Goal: Transaction & Acquisition: Download file/media

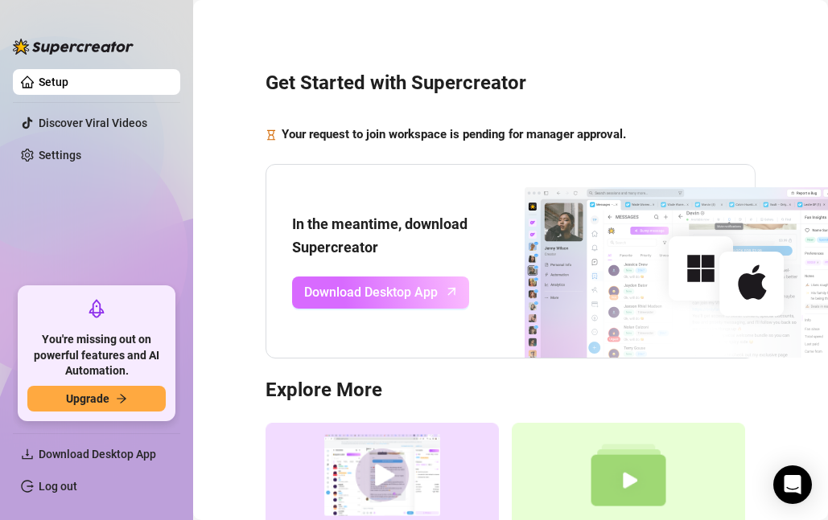
scroll to position [161, 0]
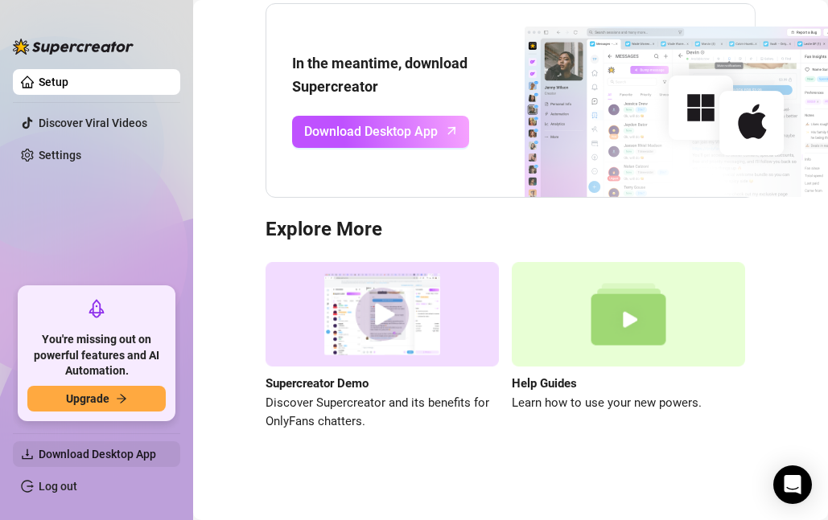
click at [77, 460] on span "Download Desktop App" at bounding box center [97, 454] width 117 height 13
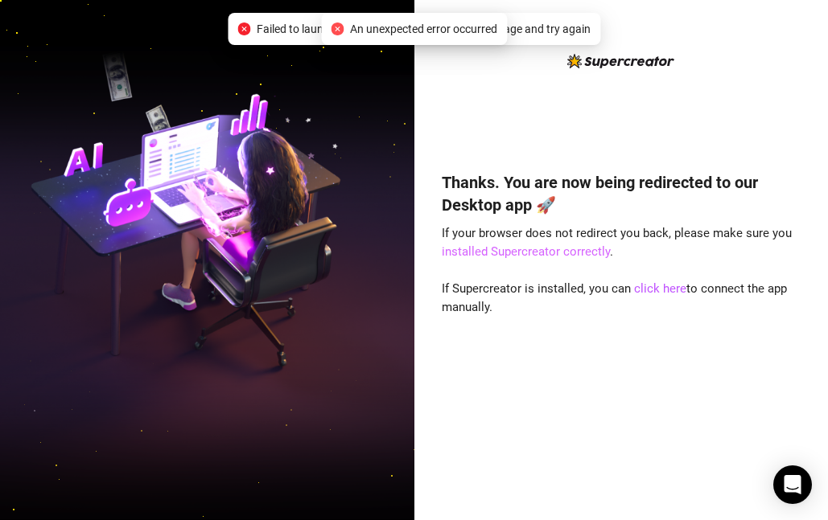
click at [512, 254] on link "installed Supercreator correctly" at bounding box center [526, 252] width 168 height 14
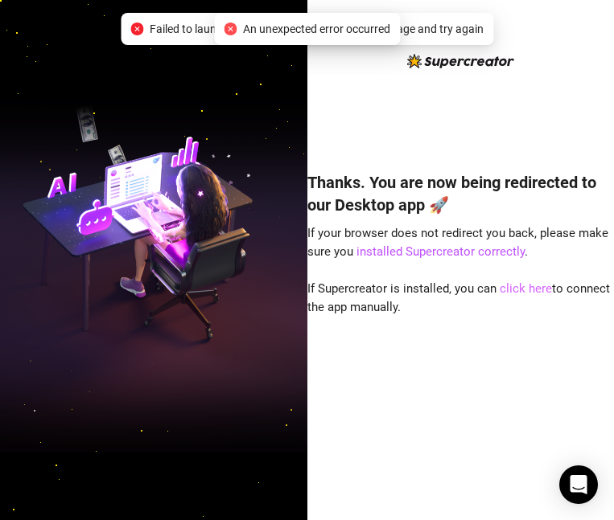
click at [519, 287] on link "click here" at bounding box center [525, 289] width 52 height 14
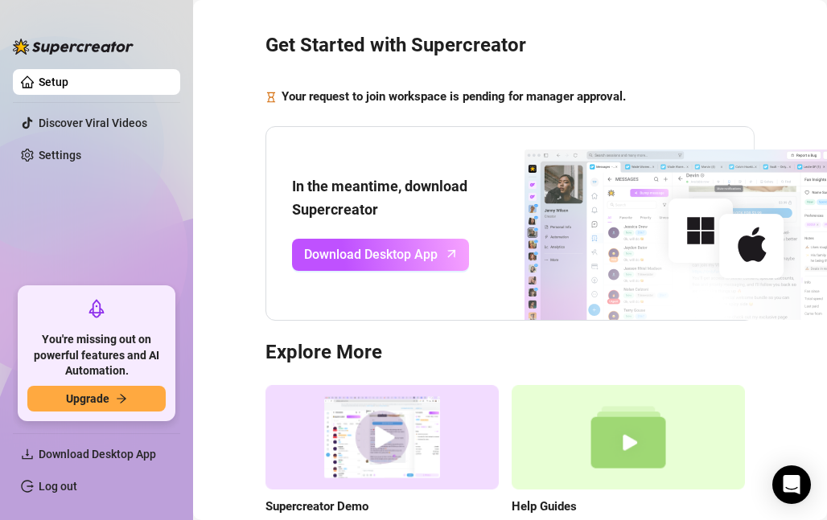
scroll to position [55, 0]
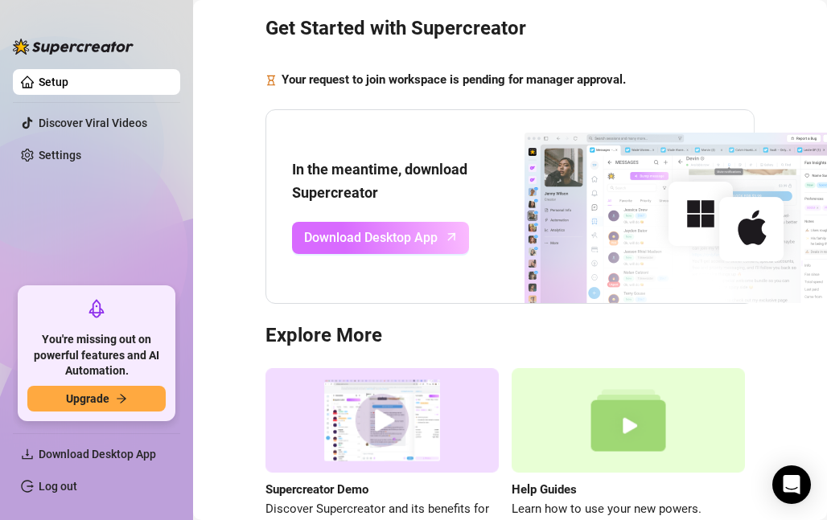
click at [391, 237] on span "Download Desktop App" at bounding box center [371, 238] width 134 height 20
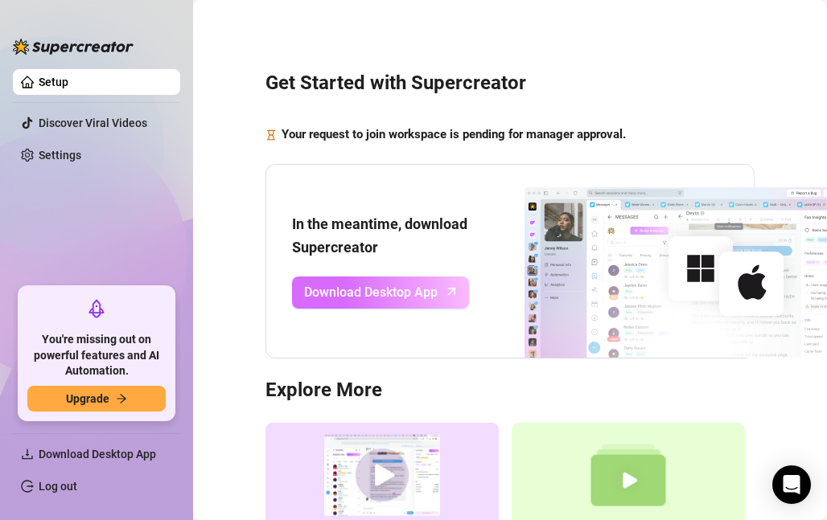
click at [385, 283] on span "Download Desktop App" at bounding box center [371, 292] width 134 height 20
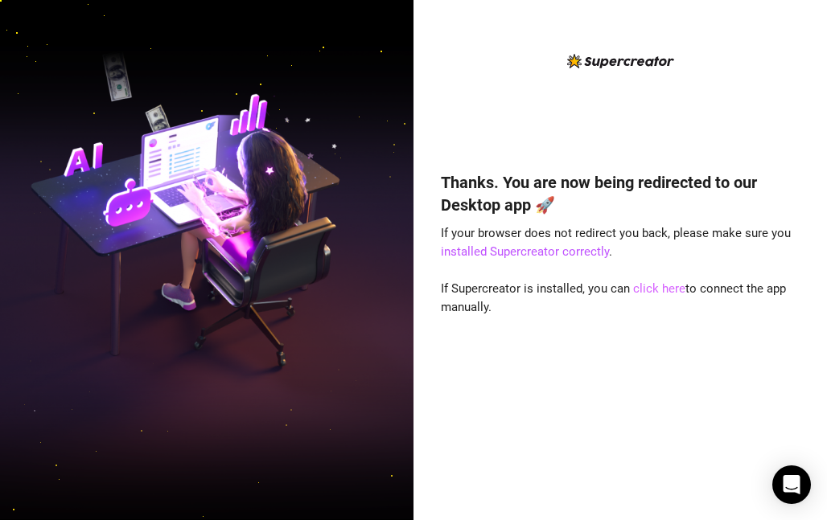
click at [639, 290] on link "click here" at bounding box center [659, 289] width 52 height 14
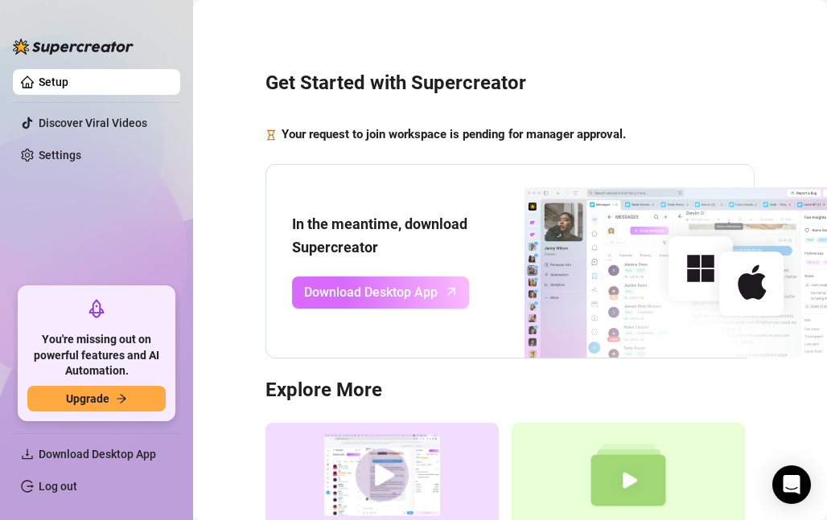
click at [403, 299] on span "Download Desktop App" at bounding box center [371, 292] width 134 height 20
click at [319, 301] on span "Download Desktop App" at bounding box center [371, 292] width 134 height 20
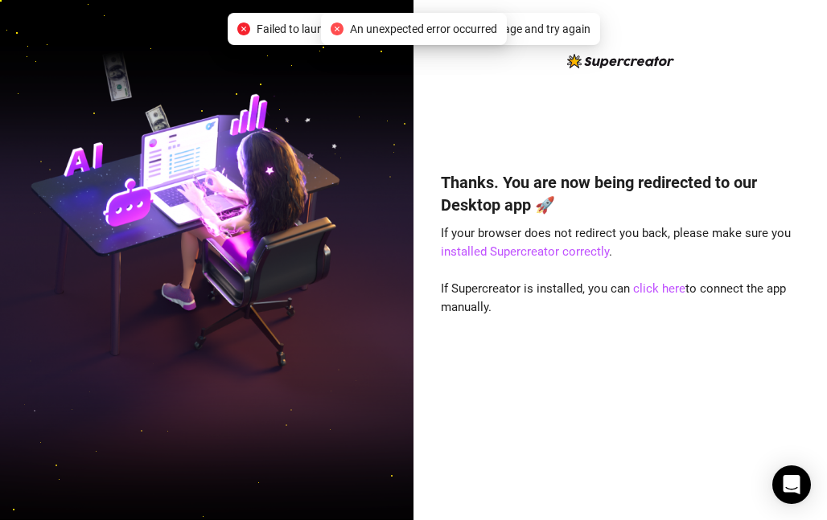
click at [335, 27] on icon "close-circle" at bounding box center [337, 29] width 13 height 13
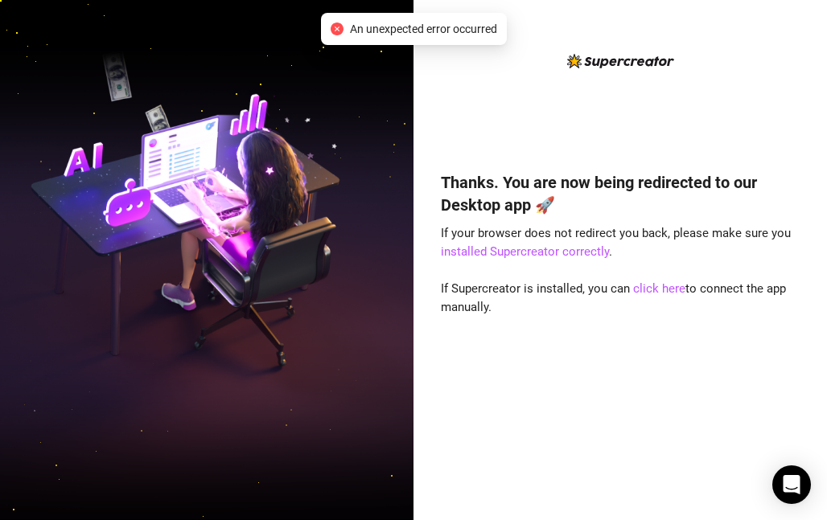
click at [642, 346] on div "Thanks. You are now being redirected to our Desktop app 🚀 If your browser does …" at bounding box center [620, 322] width 359 height 345
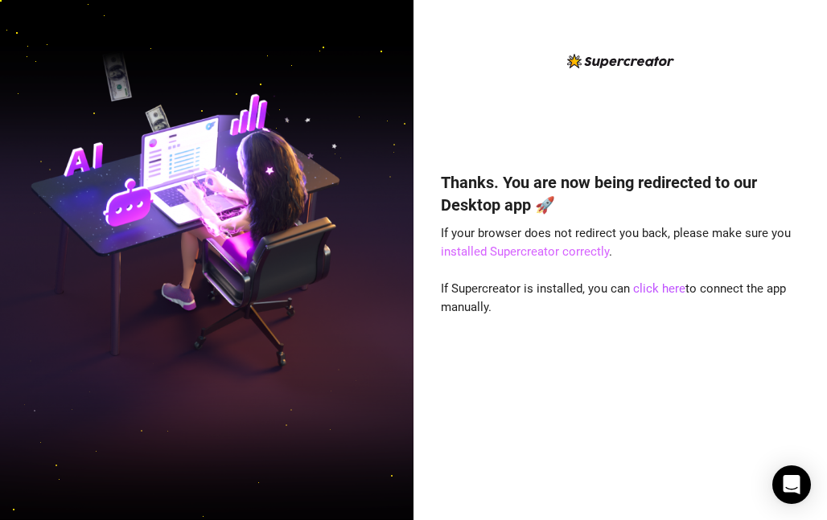
click at [573, 250] on link "installed Supercreator correctly" at bounding box center [525, 252] width 168 height 14
